Goal: Task Accomplishment & Management: Use online tool/utility

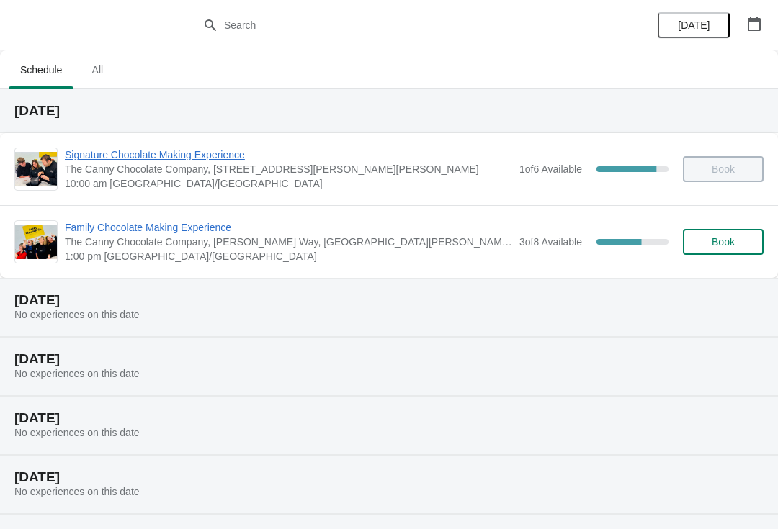
click at [119, 226] on span "Family Chocolate Making Experience" at bounding box center [288, 227] width 447 height 14
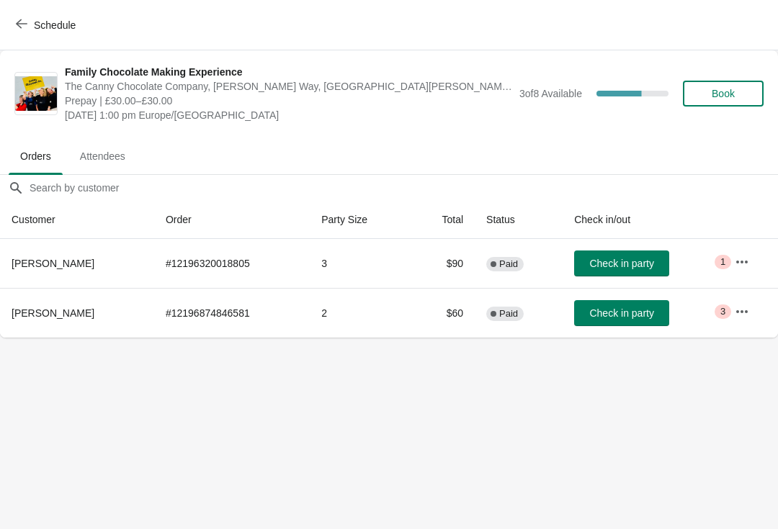
click at [741, 253] on button "button" at bounding box center [742, 262] width 26 height 26
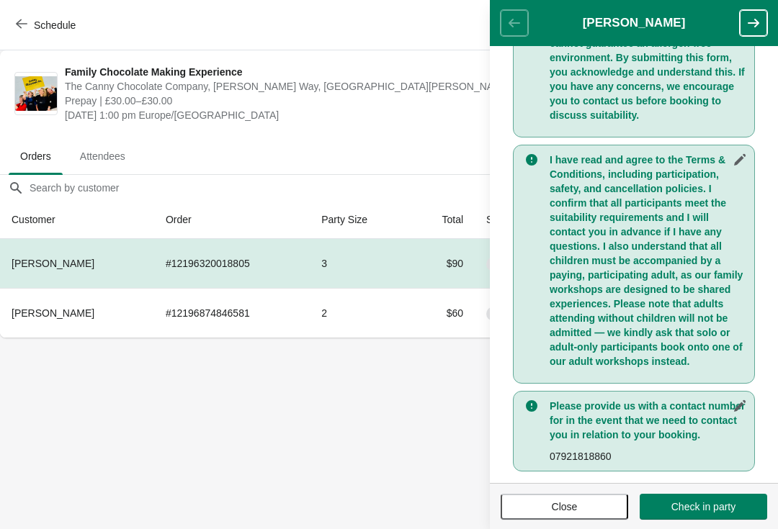
scroll to position [431, 0]
click at [567, 503] on span "Close" at bounding box center [565, 507] width 26 height 12
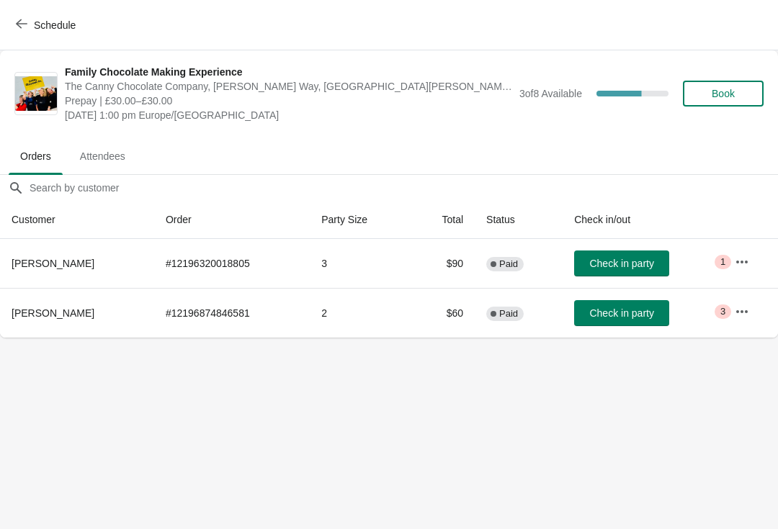
click at [742, 266] on icon "button" at bounding box center [741, 262] width 14 height 14
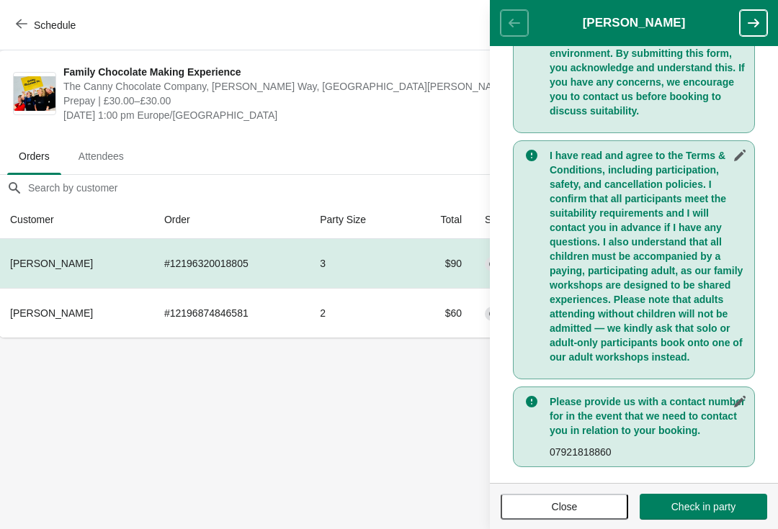
scroll to position [0, 1]
click at [722, 503] on span "Check in party" at bounding box center [703, 507] width 64 height 12
click at [696, 503] on span "Check in party" at bounding box center [703, 507] width 64 height 12
click at [707, 502] on span "Check in party" at bounding box center [703, 507] width 64 height 12
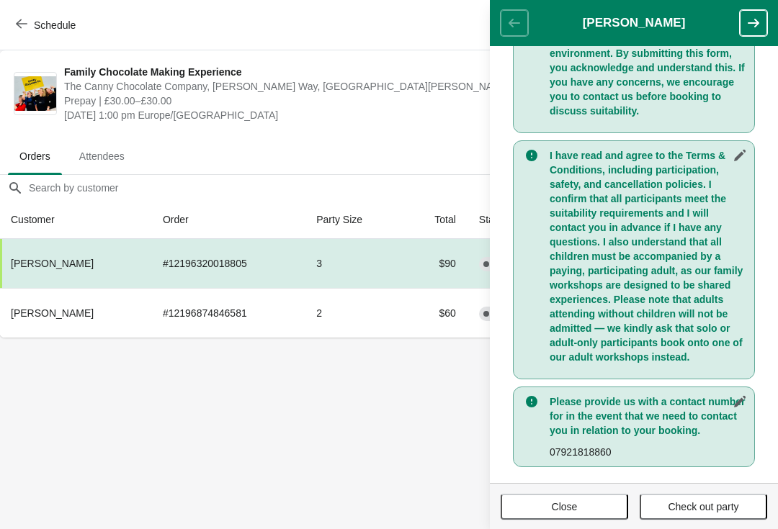
click at [151, 318] on td "# 12196874846581" at bounding box center [227, 313] width 153 height 50
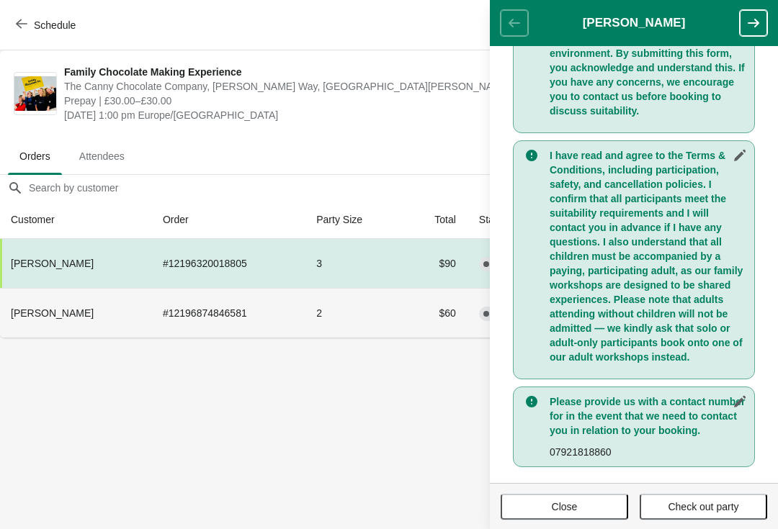
click at [757, 20] on icon "button" at bounding box center [753, 23] width 14 height 14
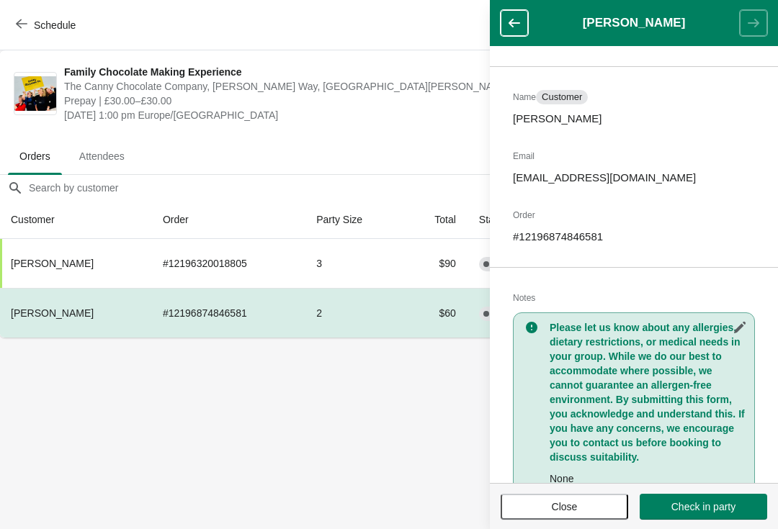
scroll to position [68, 0]
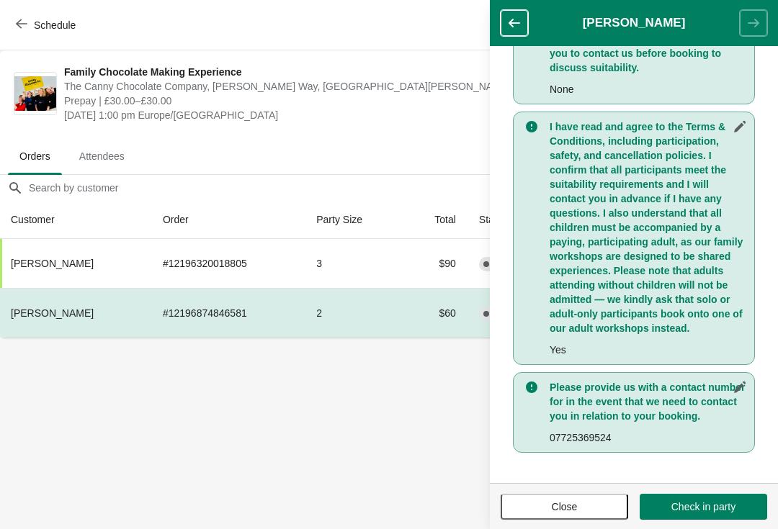
click at [444, 251] on td "$90" at bounding box center [435, 263] width 63 height 49
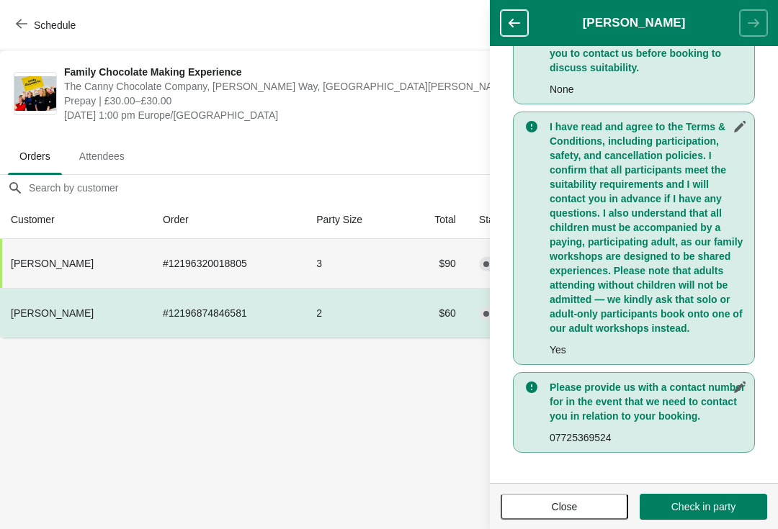
scroll to position [463, 0]
click at [515, 34] on button "button" at bounding box center [513, 23] width 27 height 26
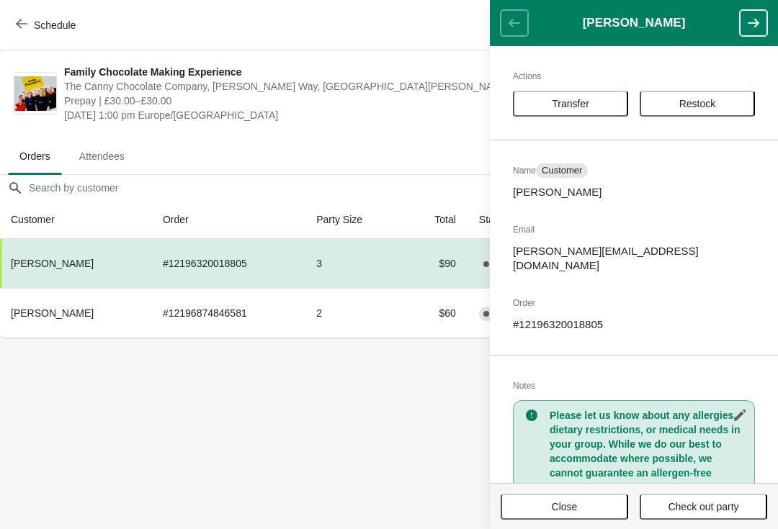
scroll to position [-2, 0]
click at [763, 18] on button "button" at bounding box center [752, 23] width 27 height 26
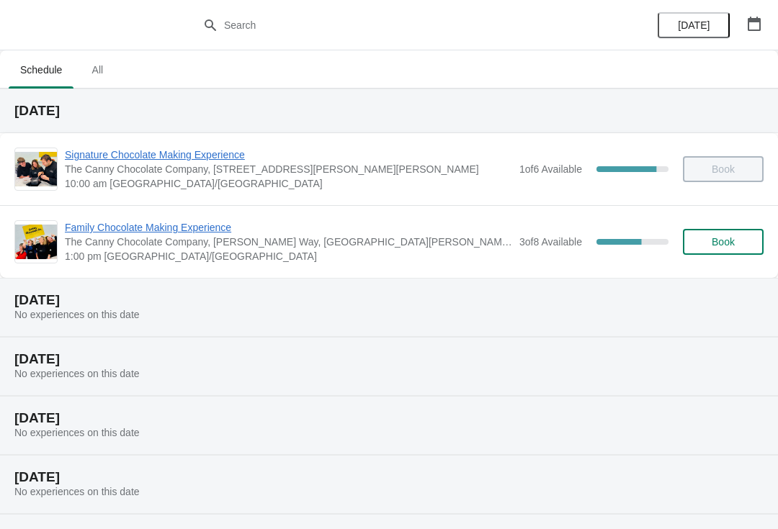
click at [97, 228] on span "Family Chocolate Making Experience" at bounding box center [288, 227] width 447 height 14
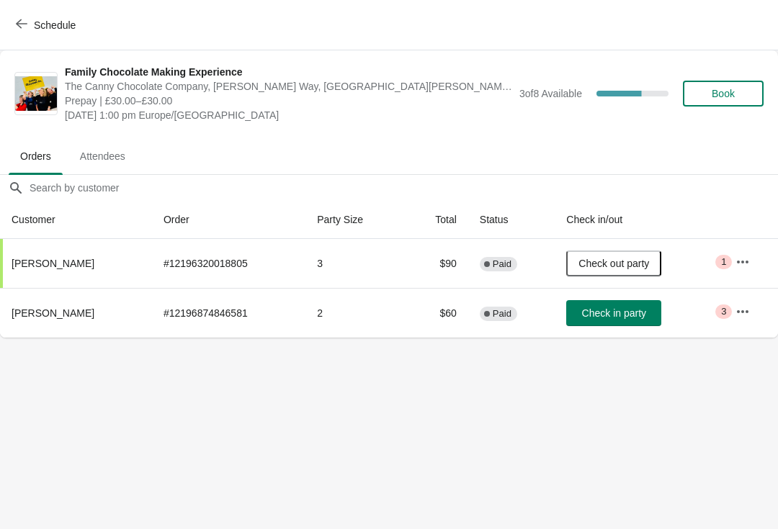
click at [732, 320] on button "button" at bounding box center [742, 312] width 26 height 26
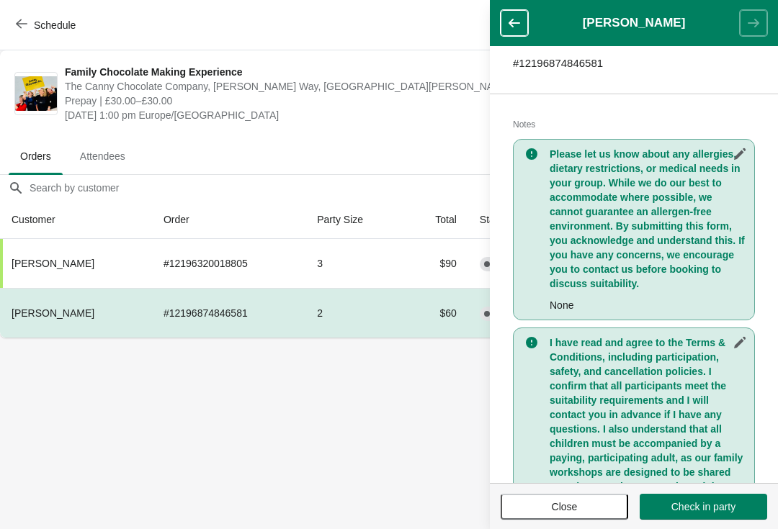
scroll to position [250, 0]
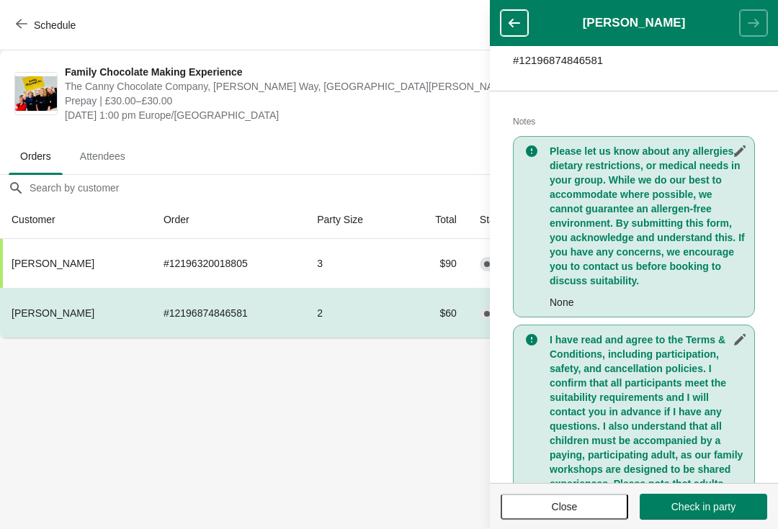
click at [575, 496] on button "Close" at bounding box center [563, 507] width 127 height 26
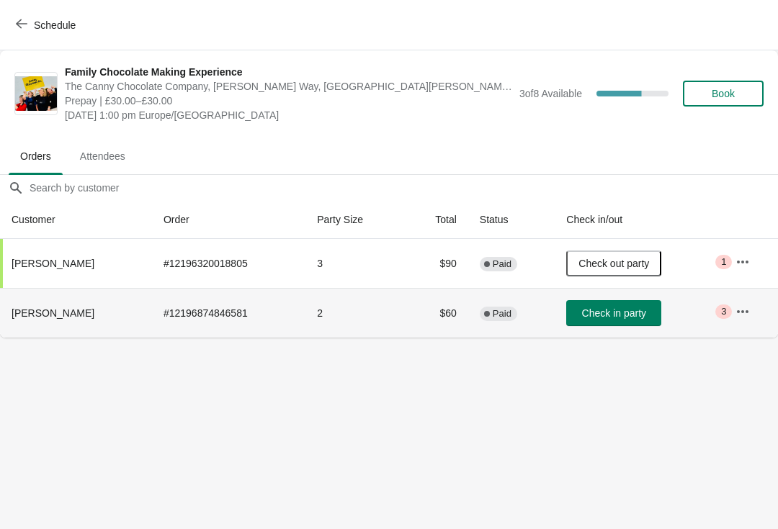
click at [606, 297] on td "Check in party" at bounding box center [638, 313] width 169 height 50
click at [607, 315] on span "Check in party" at bounding box center [614, 313] width 64 height 12
click at [621, 320] on button "Check out party" at bounding box center [613, 313] width 95 height 26
click at [613, 310] on span "Check in party" at bounding box center [614, 313] width 64 height 12
